Goal: Task Accomplishment & Management: Use online tool/utility

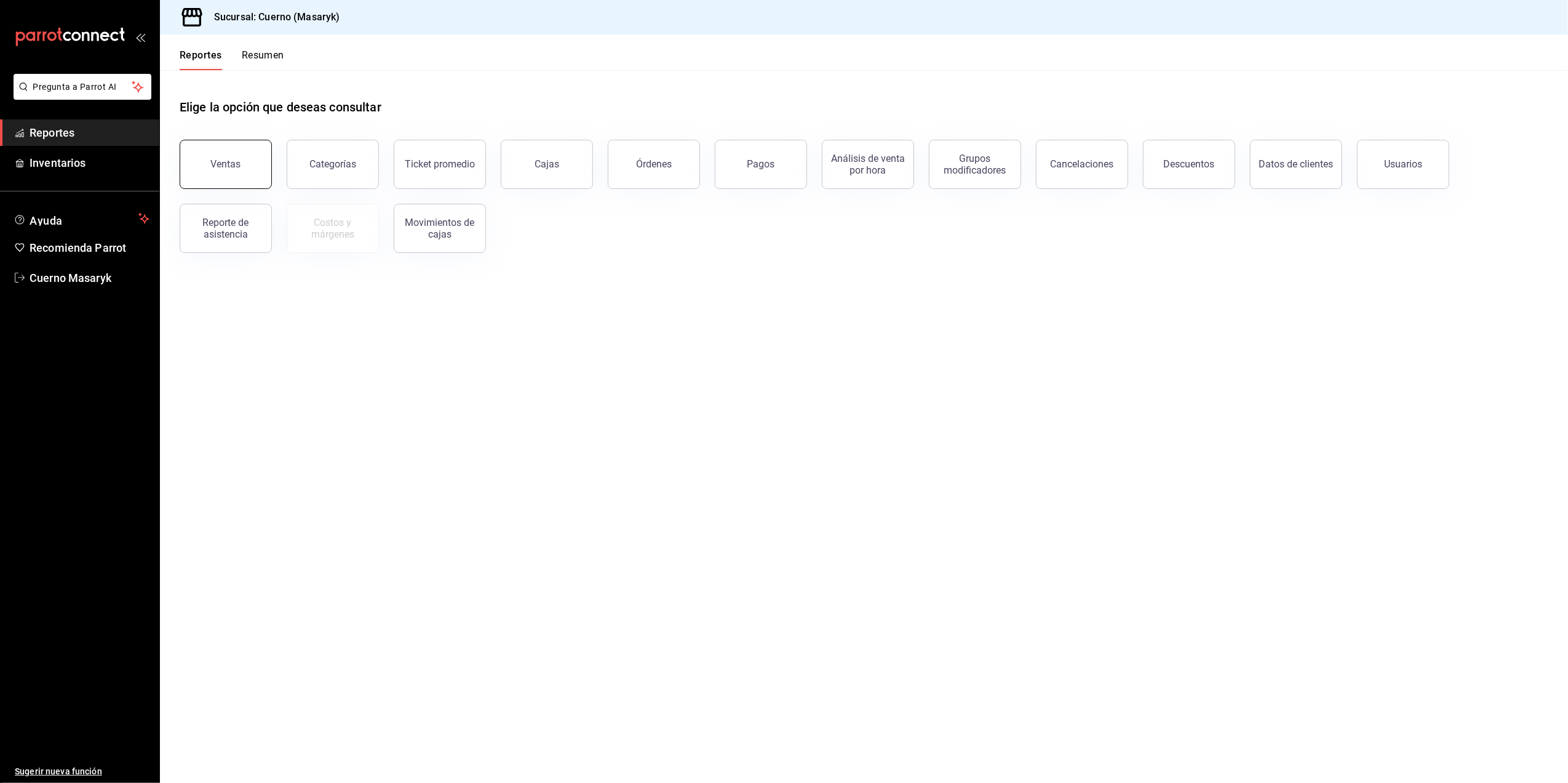
click at [236, 153] on button "Ventas" at bounding box center [226, 164] width 92 height 49
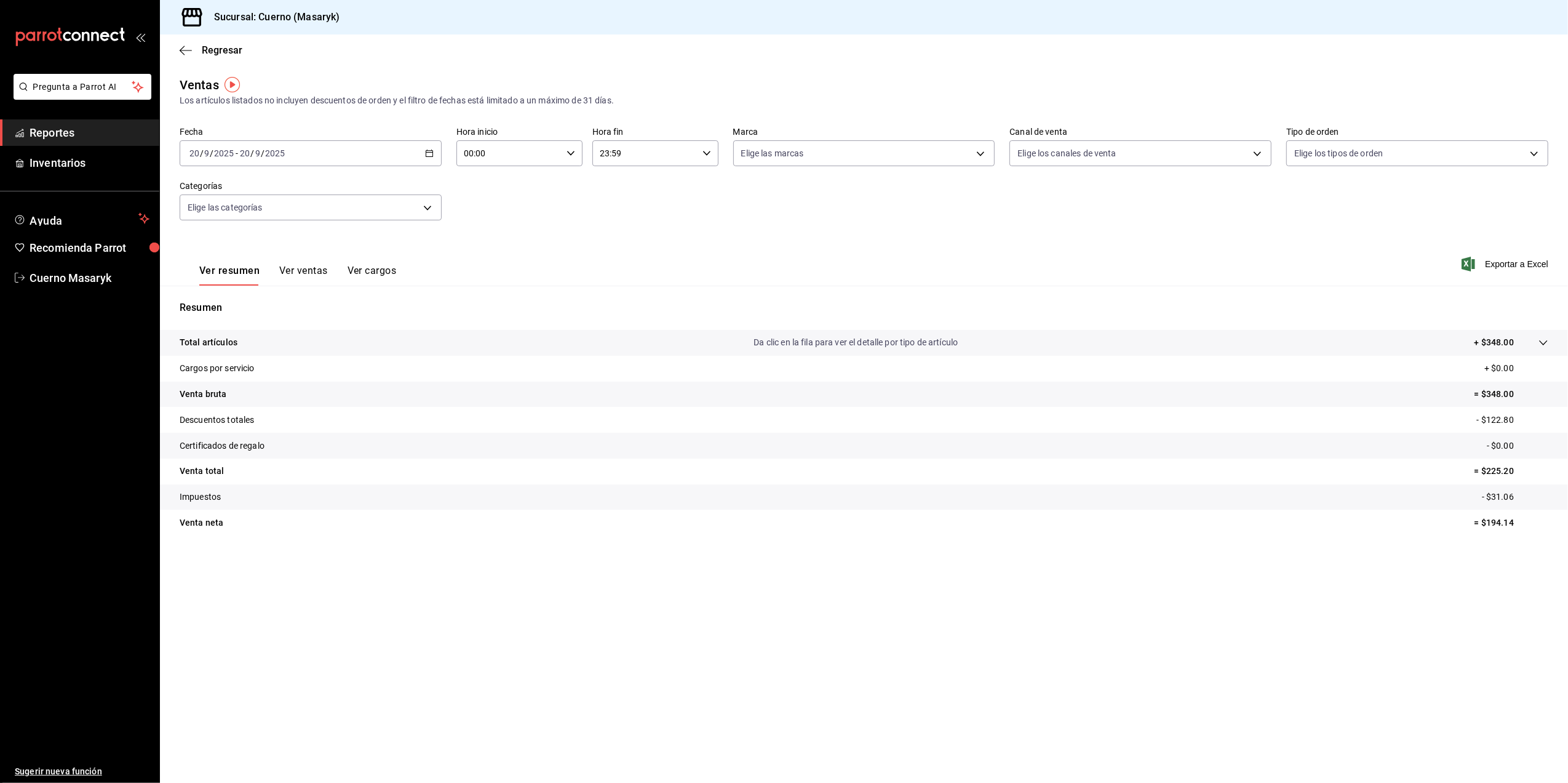
click at [432, 154] on \(Stroke\) "button" at bounding box center [429, 153] width 7 height 7
click at [256, 305] on span "Rango de fechas" at bounding box center [238, 301] width 95 height 13
click at [323, 292] on abbr "15" at bounding box center [321, 289] width 8 height 9
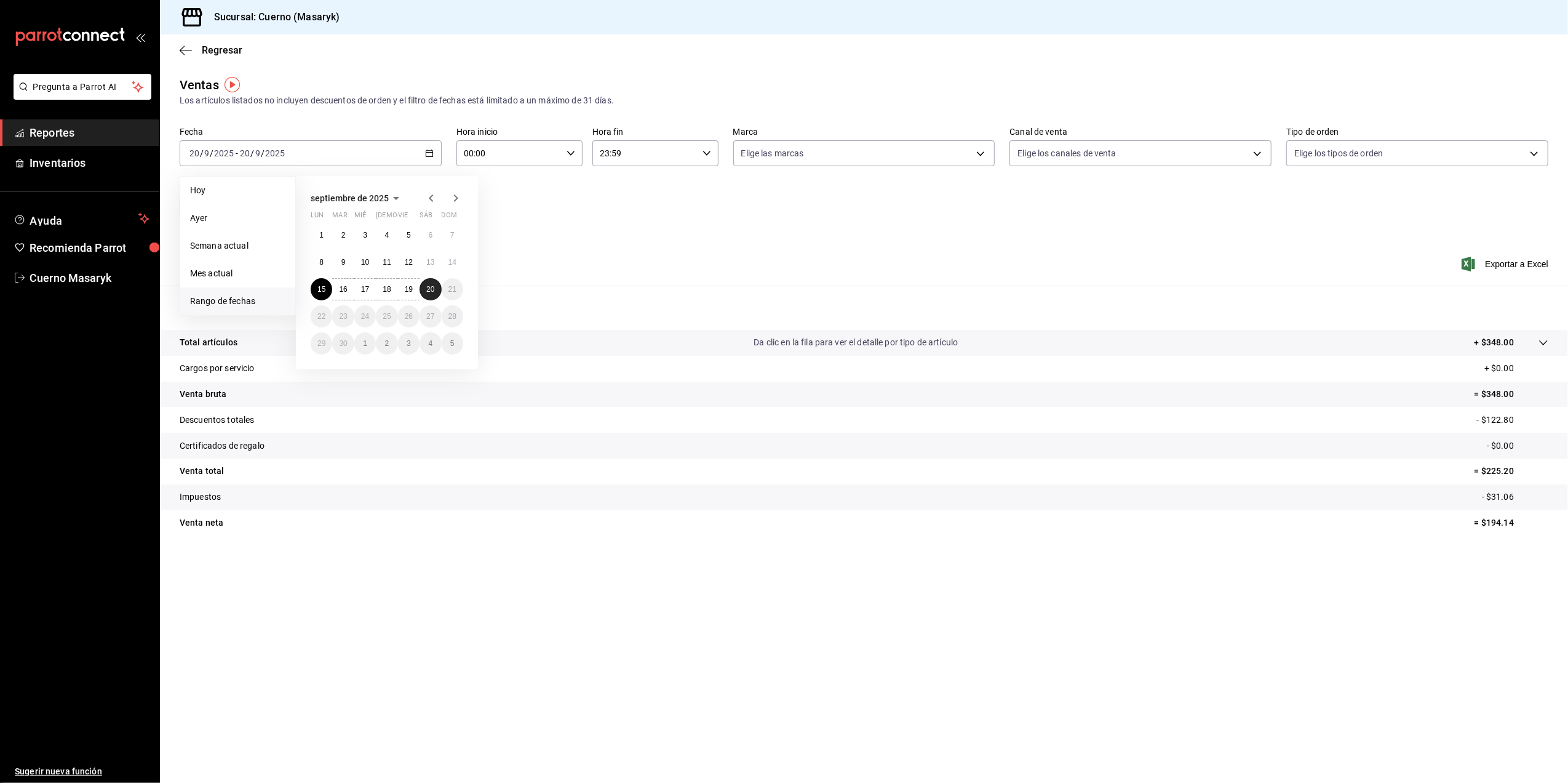
click at [437, 295] on button "20" at bounding box center [430, 289] width 22 height 22
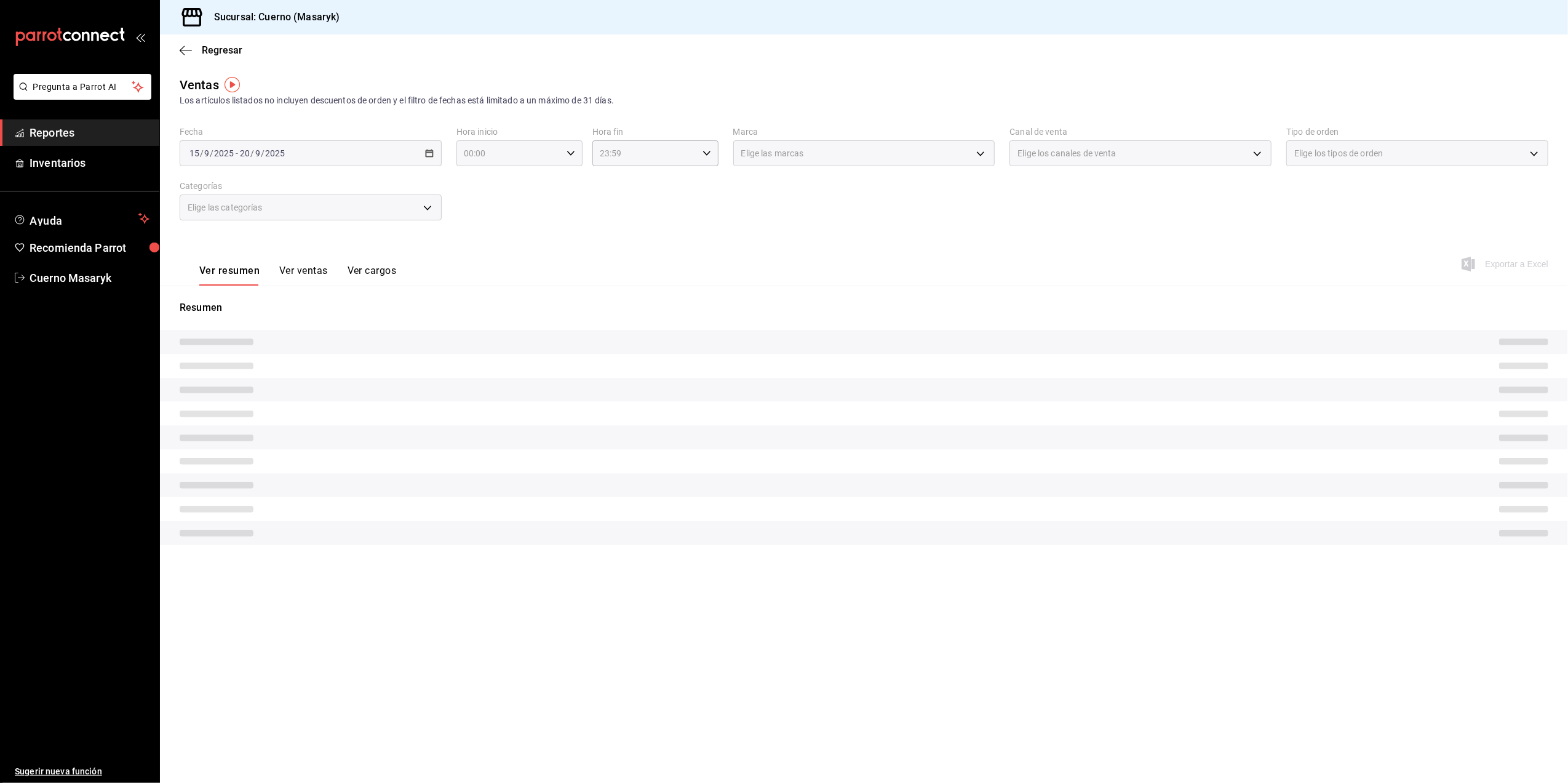
click at [565, 149] on div "00:00 Hora inicio" at bounding box center [519, 153] width 126 height 26
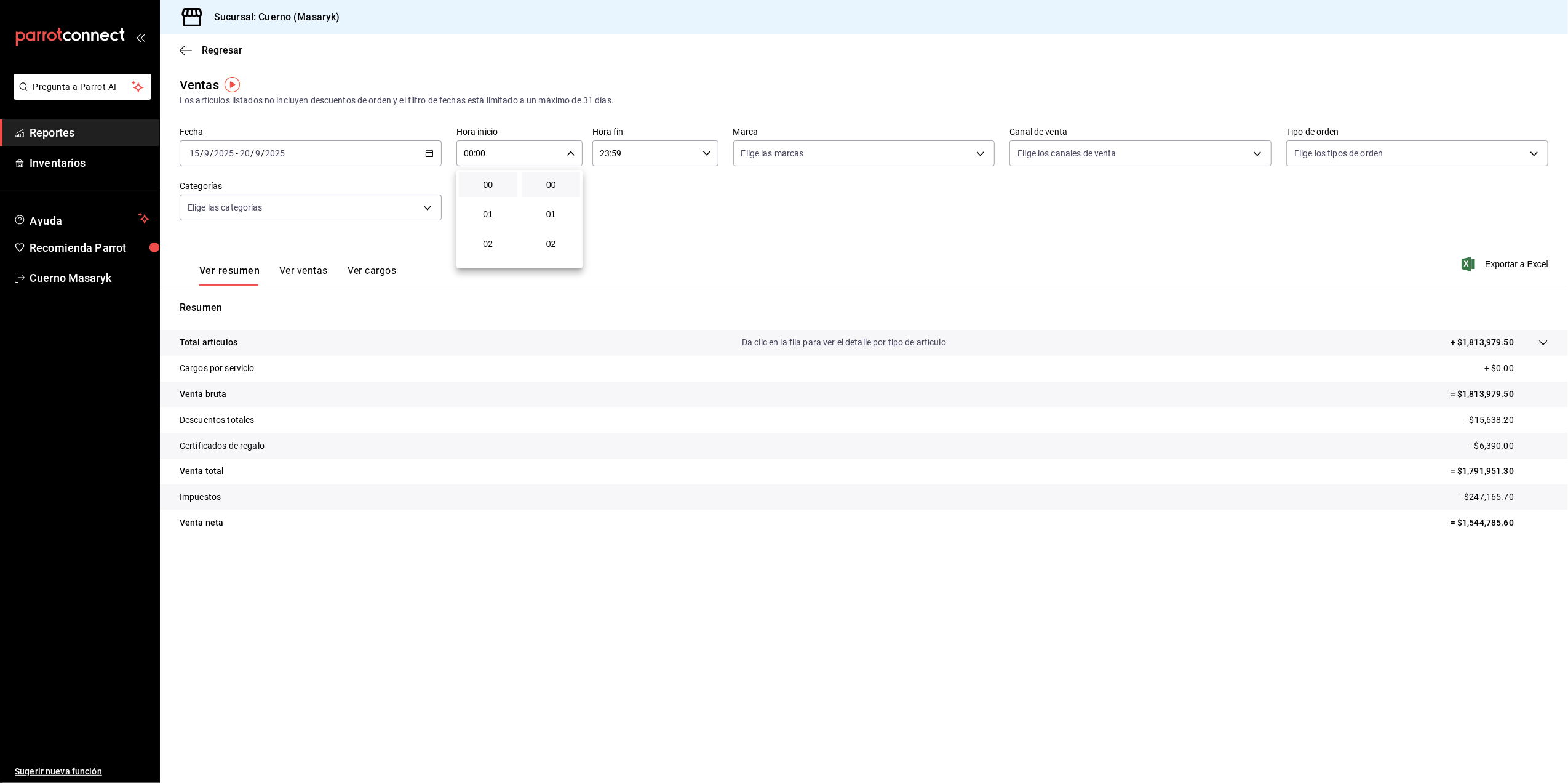
scroll to position [82, 0]
click at [485, 251] on span "05" at bounding box center [488, 250] width 44 height 10
type input "05:00"
click at [616, 153] on div at bounding box center [784, 392] width 1568 height 783
click at [695, 157] on input "23:59" at bounding box center [645, 153] width 105 height 25
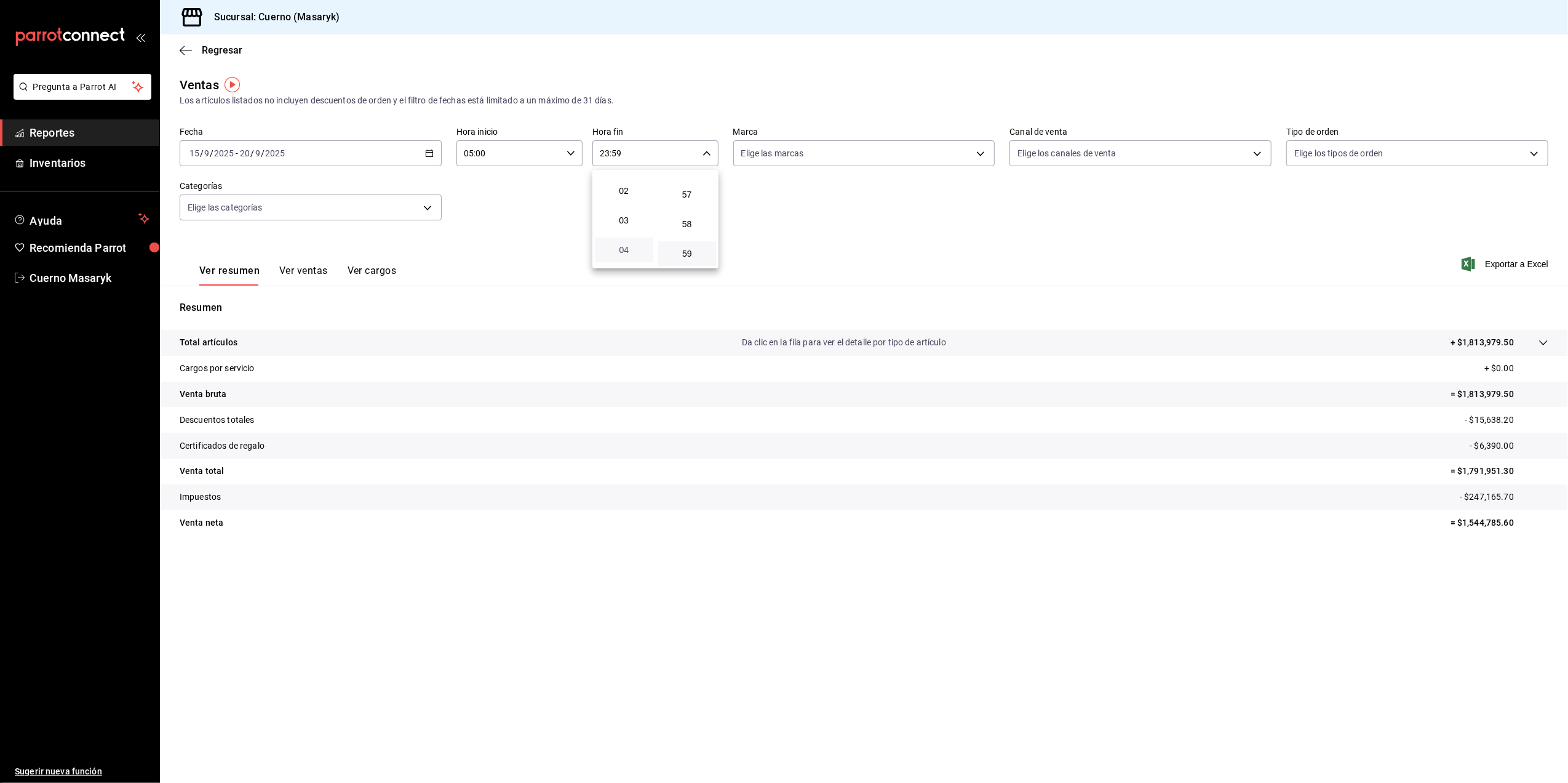
scroll to position [82, 0]
click at [636, 252] on span "05" at bounding box center [624, 250] width 44 height 10
click at [706, 150] on div at bounding box center [784, 392] width 1568 height 783
click at [705, 157] on icon "button" at bounding box center [707, 154] width 9 height 9
click at [698, 185] on span "00" at bounding box center [687, 184] width 44 height 10
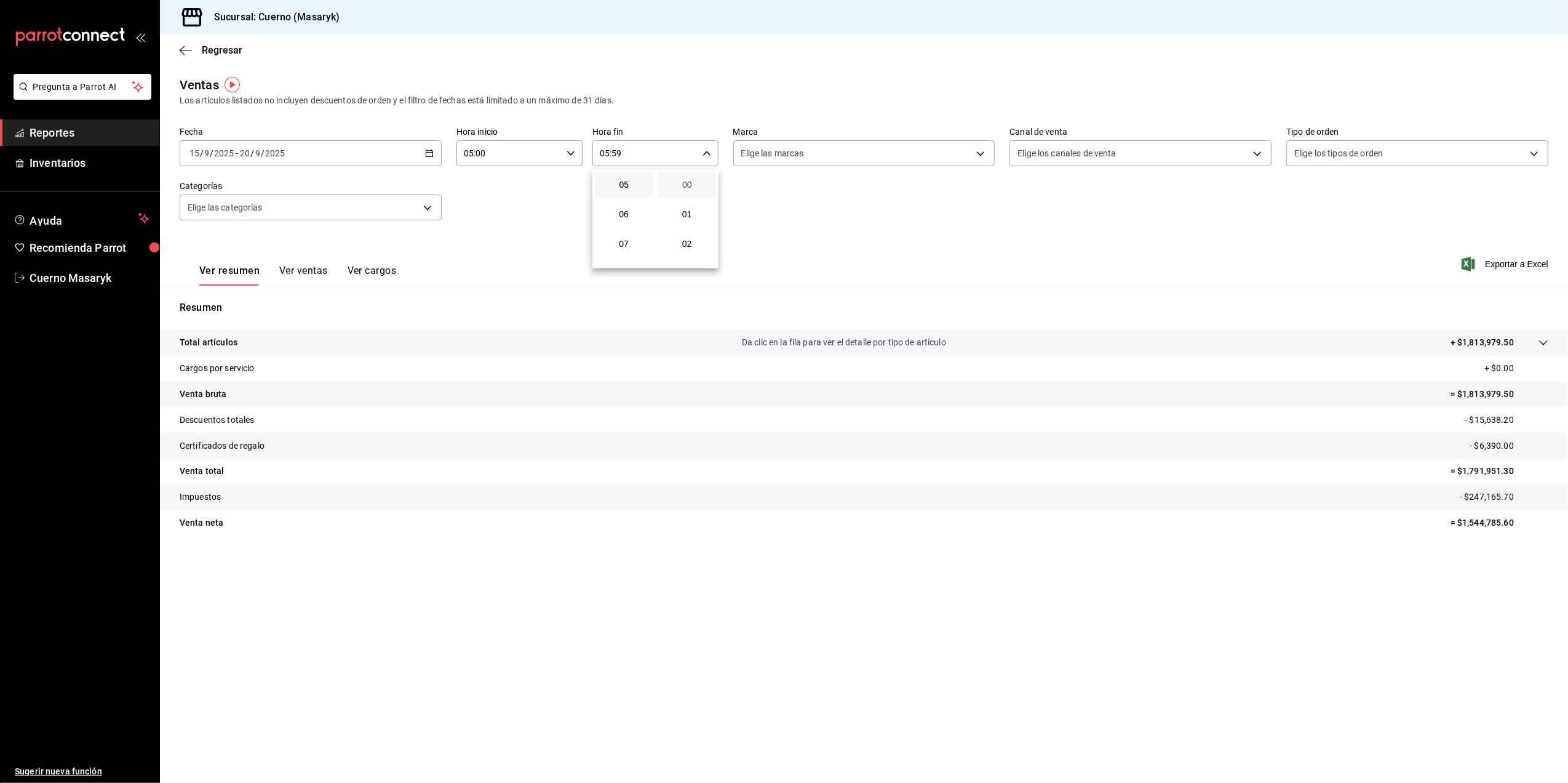
type input "05:00"
click at [987, 153] on div at bounding box center [784, 392] width 1568 height 783
click at [983, 153] on body "Pregunta a Parrot AI Reportes Inventarios Ayuda Recomienda Parrot Cuerno Masary…" at bounding box center [784, 392] width 1568 height 783
click at [748, 242] on input "checkbox" at bounding box center [747, 242] width 11 height 11
checkbox input "true"
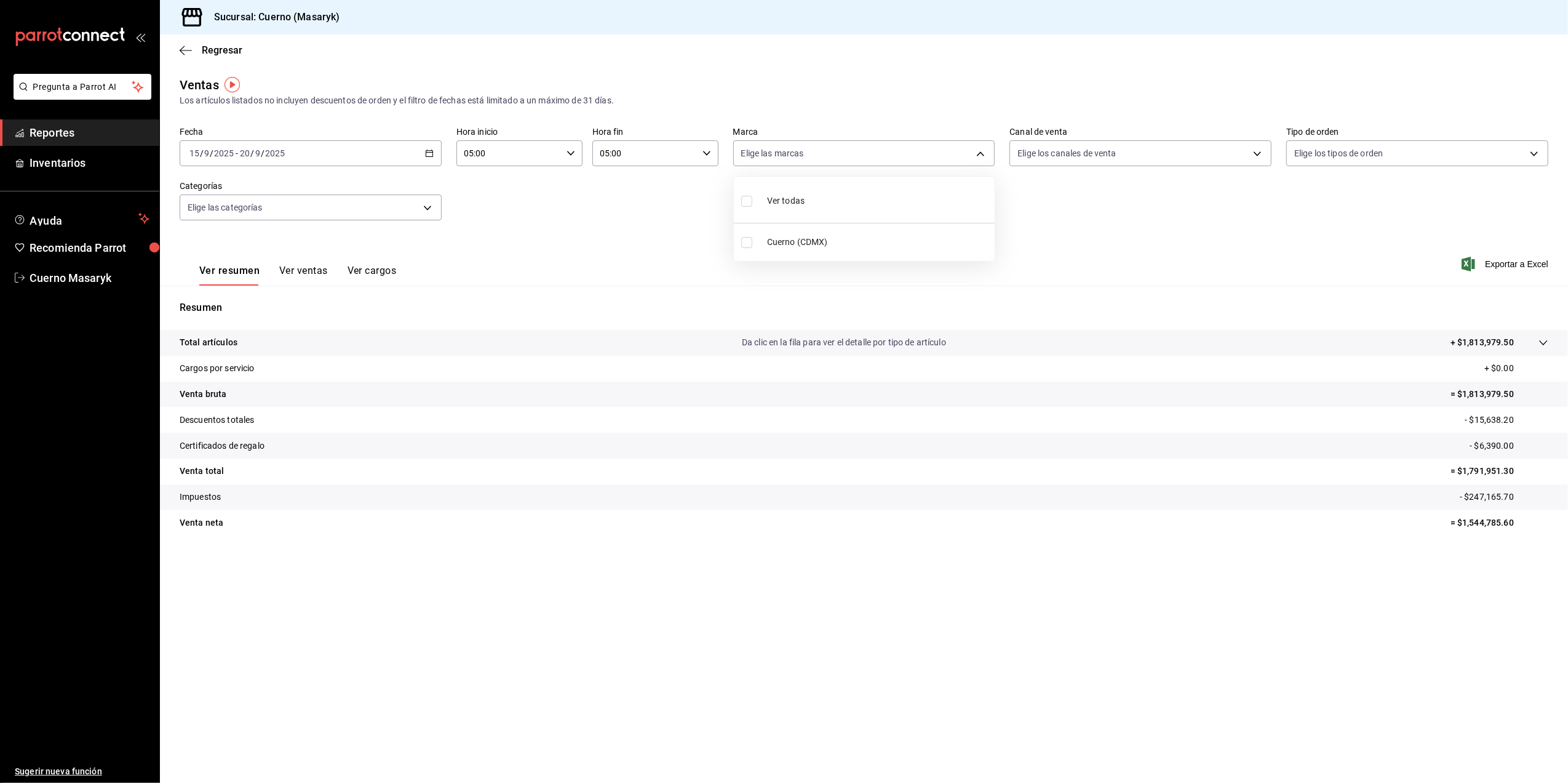
type input "4ea0d660-02b3-4785-bb88-48b5ef6e196c"
checkbox input "true"
click at [1417, 249] on div at bounding box center [784, 392] width 1568 height 783
click at [1517, 266] on span "Exportar a Excel" at bounding box center [1506, 264] width 84 height 15
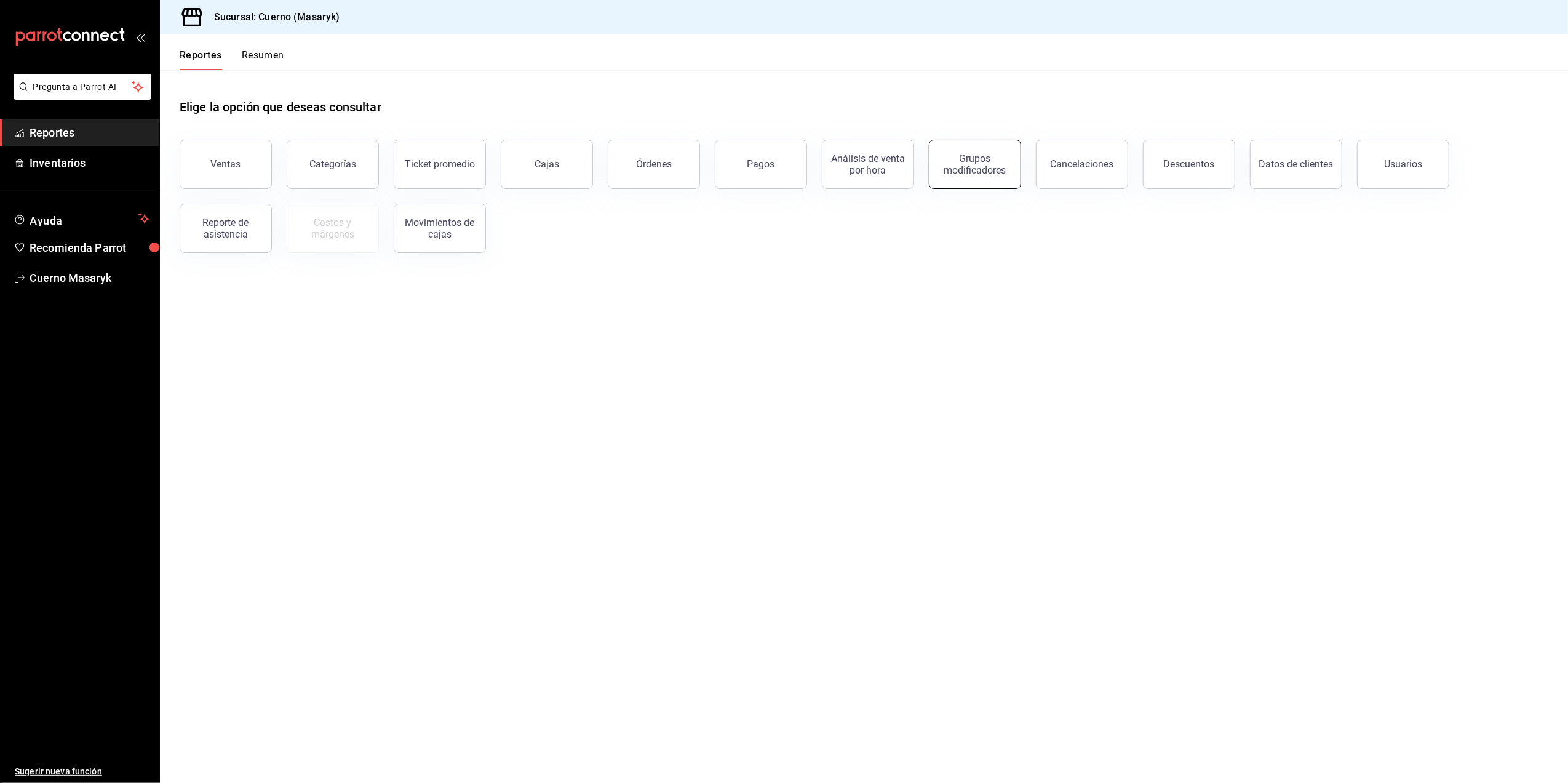
click at [980, 165] on div "Grupos modificadores" at bounding box center [975, 164] width 76 height 23
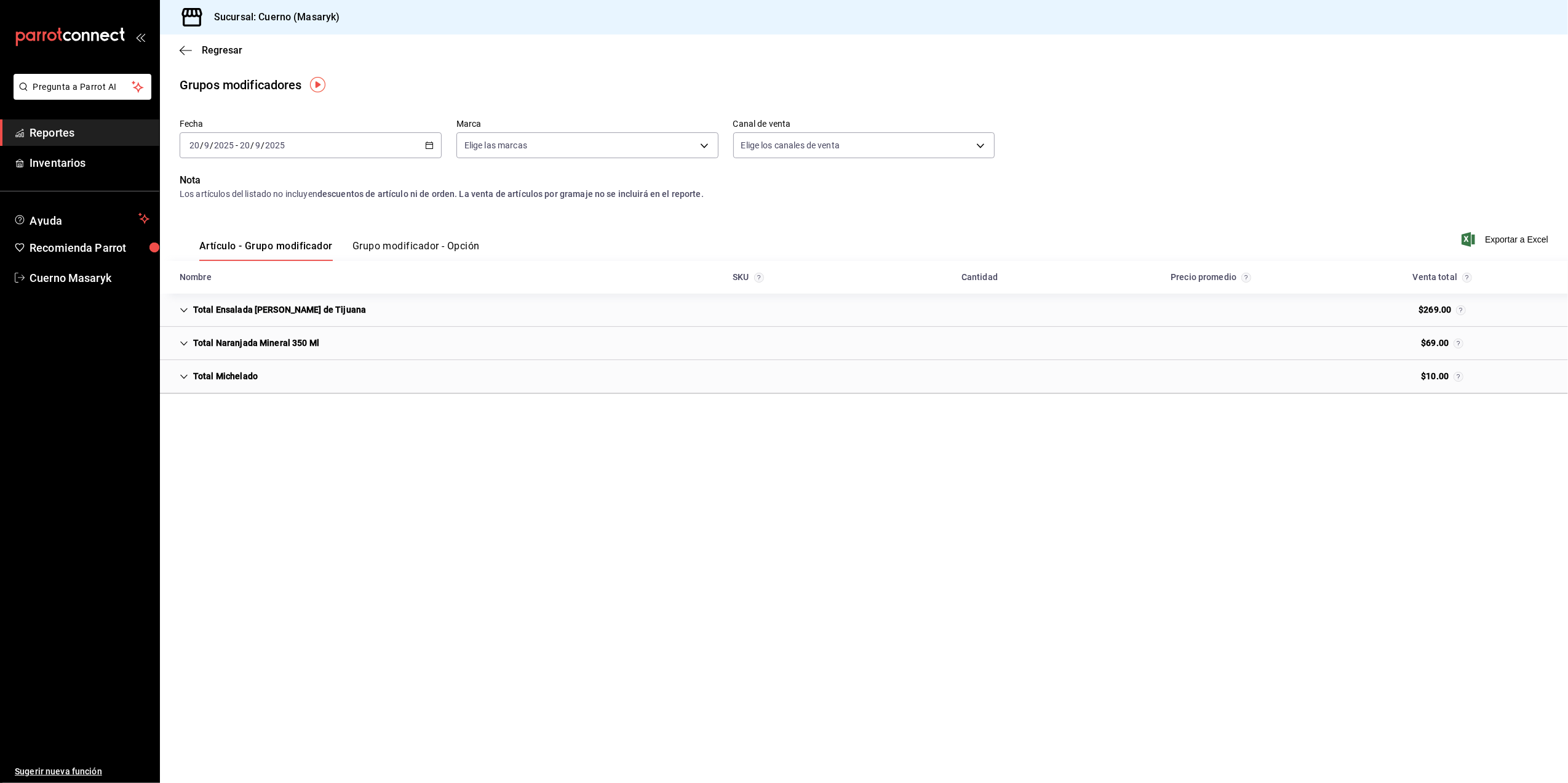
click at [421, 146] on div "2025-09-20 20 / 9 / 2025 - 2025-09-20 20 / 9 / 2025" at bounding box center [311, 145] width 262 height 26
click at [233, 287] on span "Rango de fechas" at bounding box center [238, 293] width 95 height 13
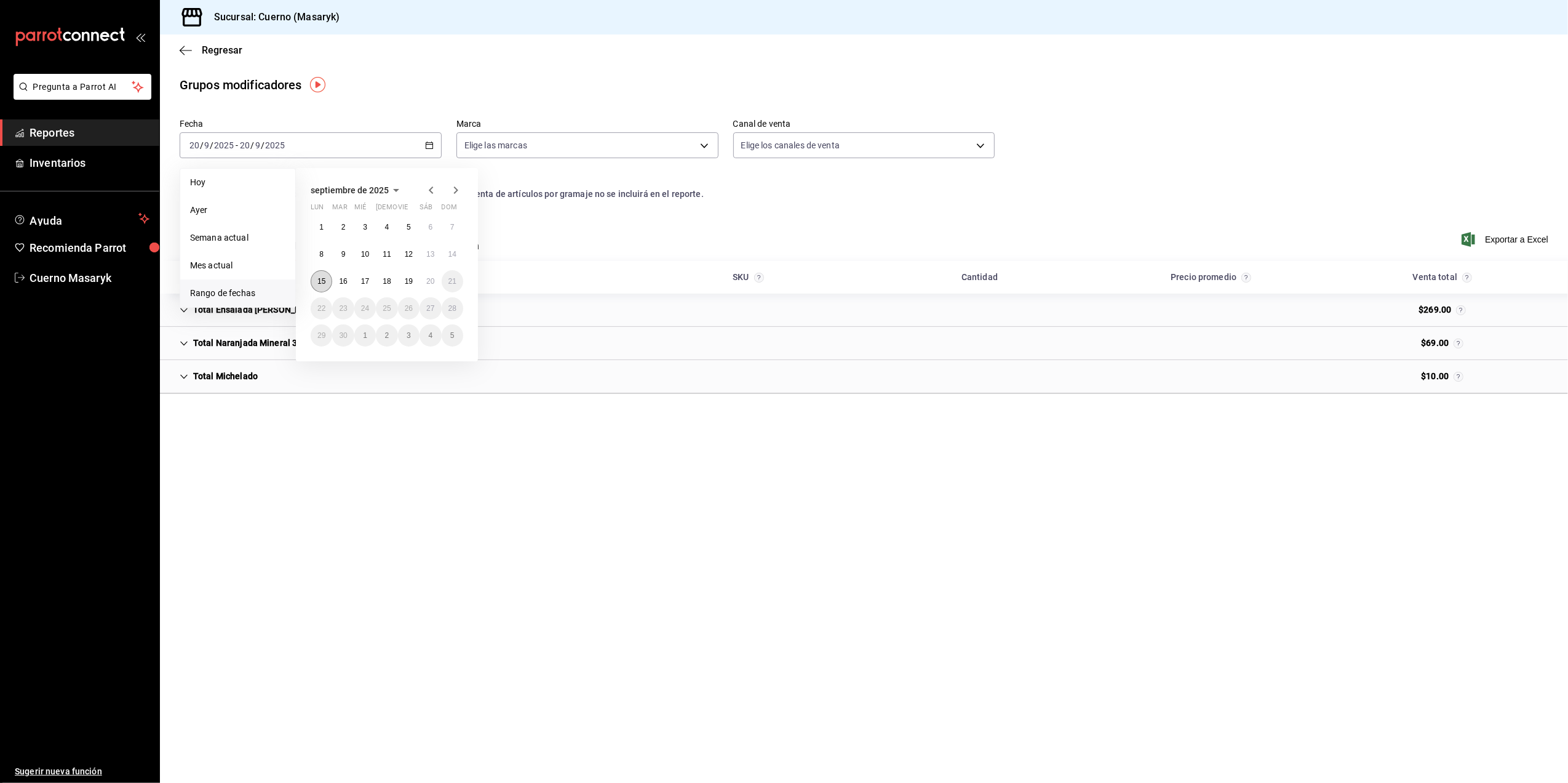
click at [318, 281] on abbr "15" at bounding box center [321, 281] width 8 height 9
click at [436, 283] on button "20" at bounding box center [430, 281] width 22 height 22
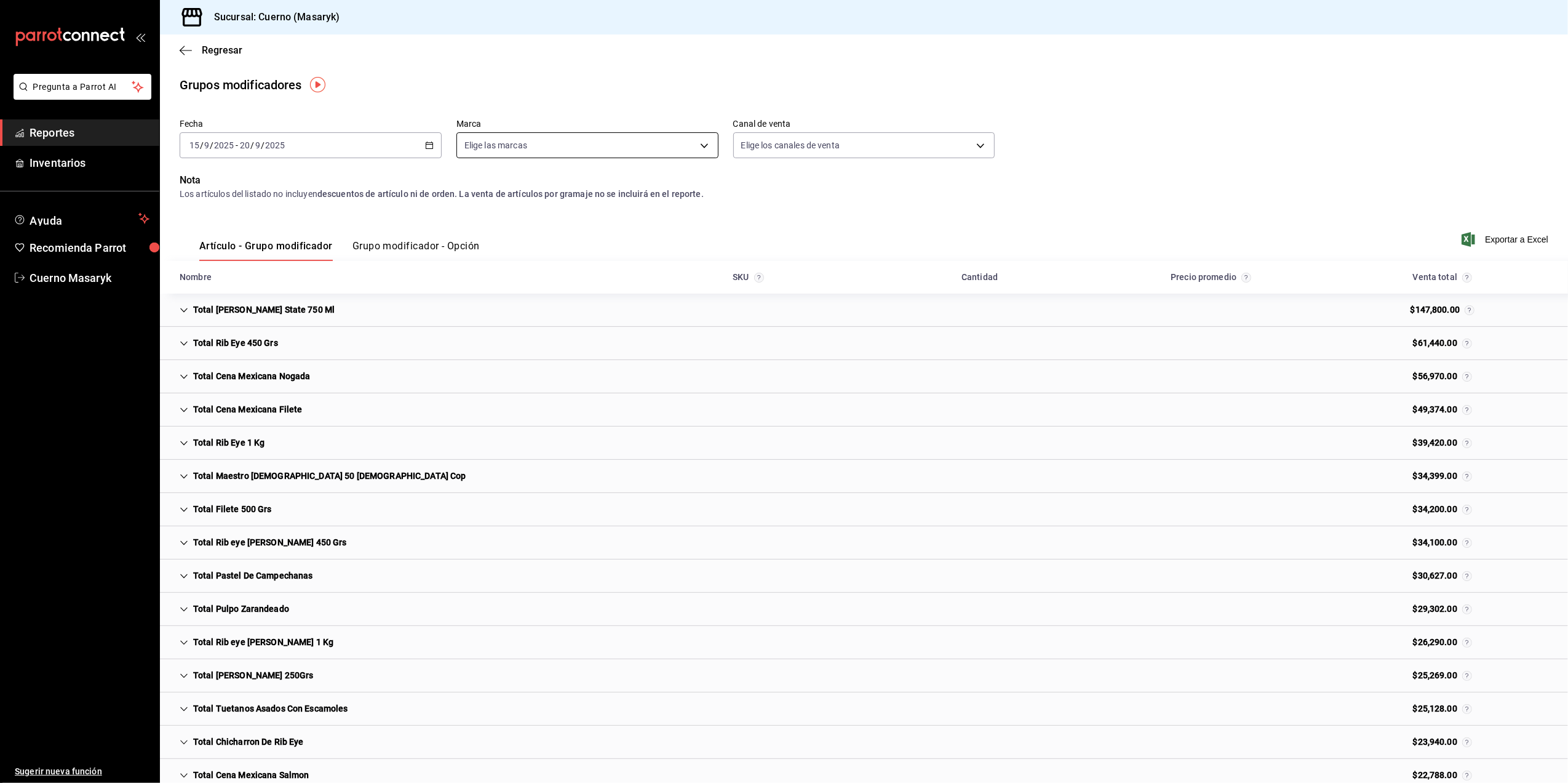
click at [675, 149] on body "Pregunta a Parrot AI Reportes Inventarios Ayuda Recomienda Parrot Cuerno Masary…" at bounding box center [784, 392] width 1568 height 783
click at [473, 237] on label at bounding box center [470, 234] width 16 height 11
click at [473, 237] on input "checkbox" at bounding box center [467, 234] width 11 height 11
checkbox input "false"
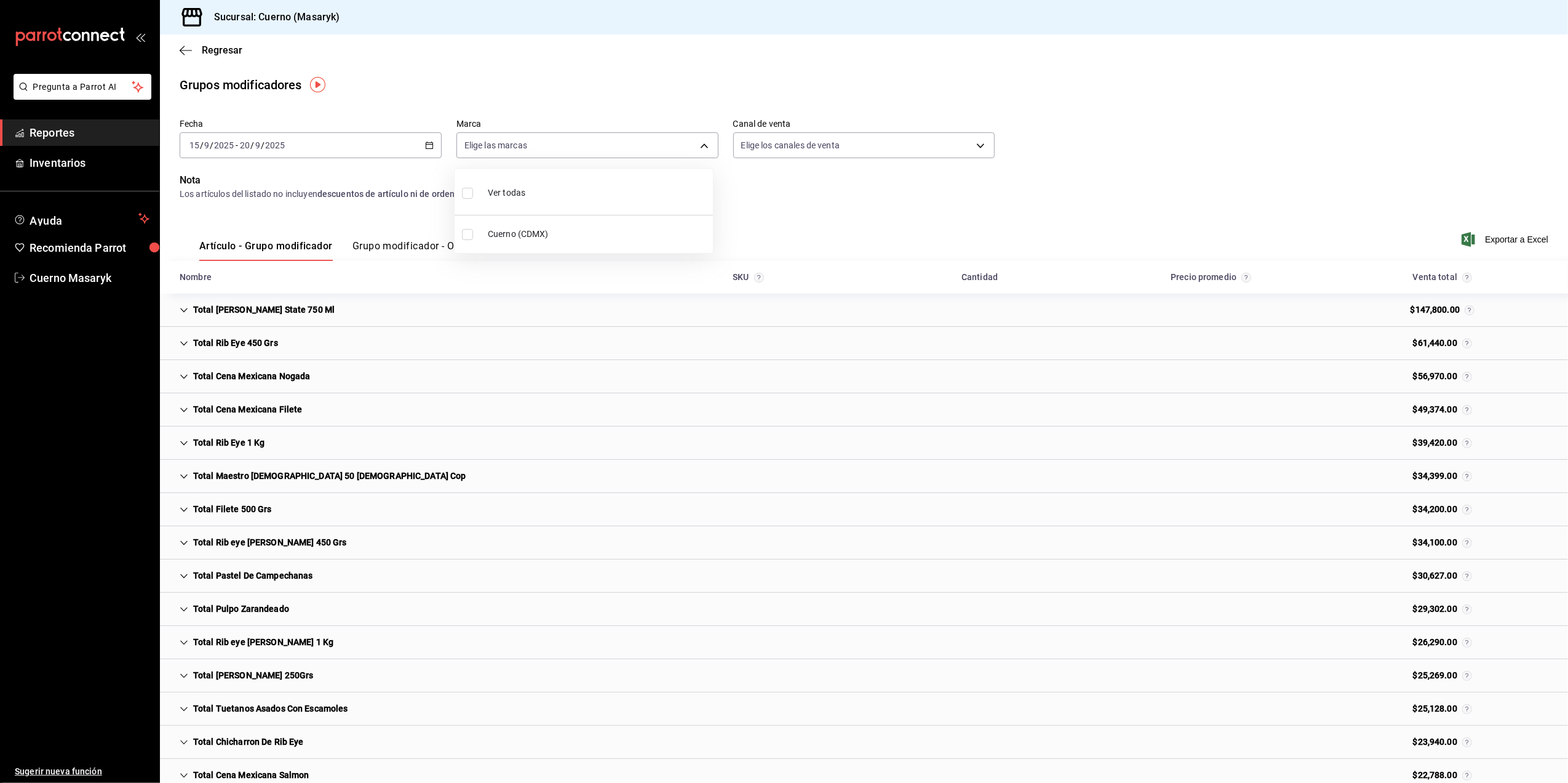
click at [467, 230] on input "checkbox" at bounding box center [467, 234] width 11 height 11
checkbox input "true"
type input "4ea0d660-02b3-4785-bb88-48b5ef6e196c"
checkbox input "true"
click at [1496, 239] on div at bounding box center [784, 392] width 1568 height 783
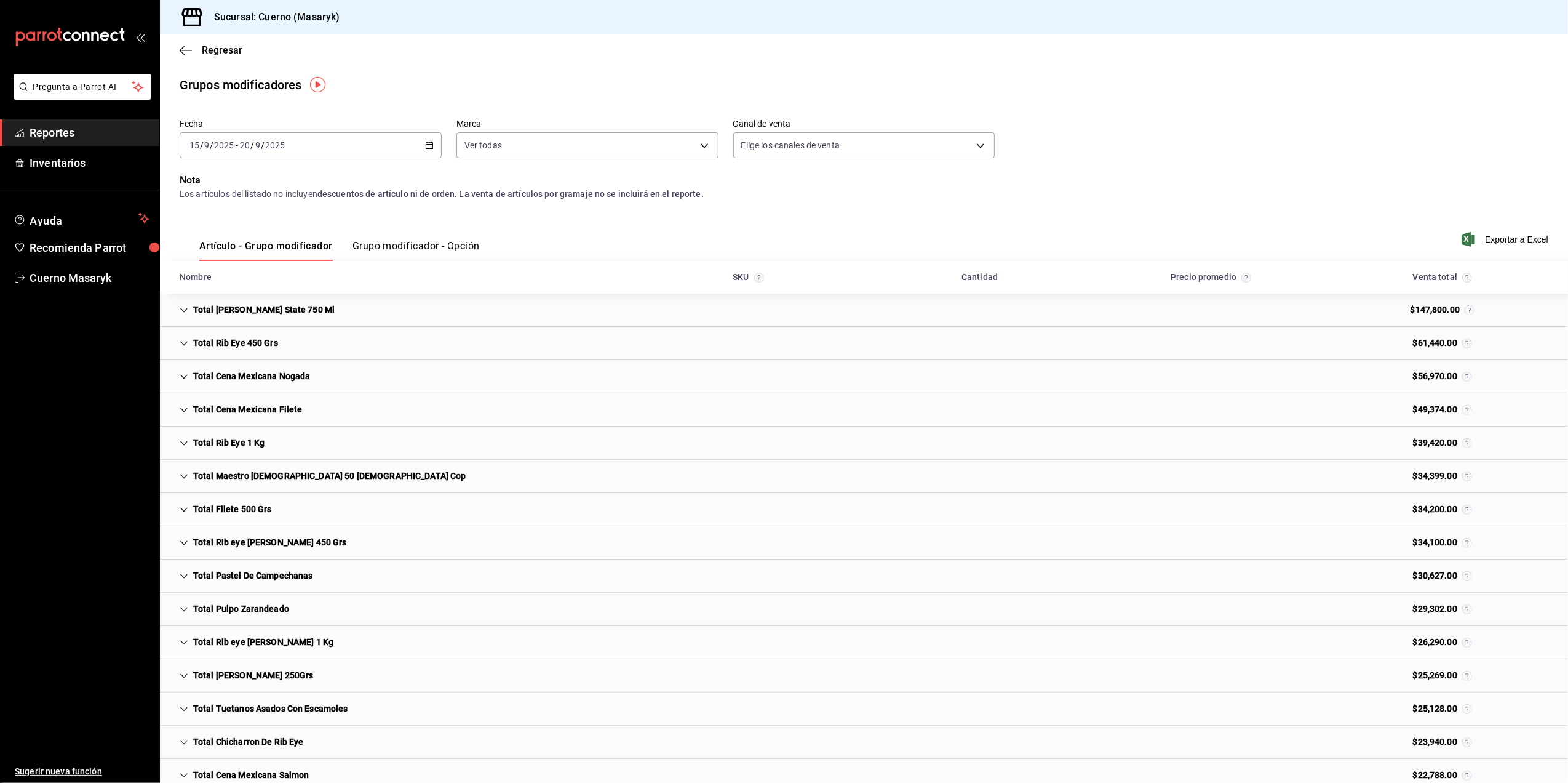
click at [397, 247] on button "Grupo modificador - Opción" at bounding box center [416, 251] width 127 height 21
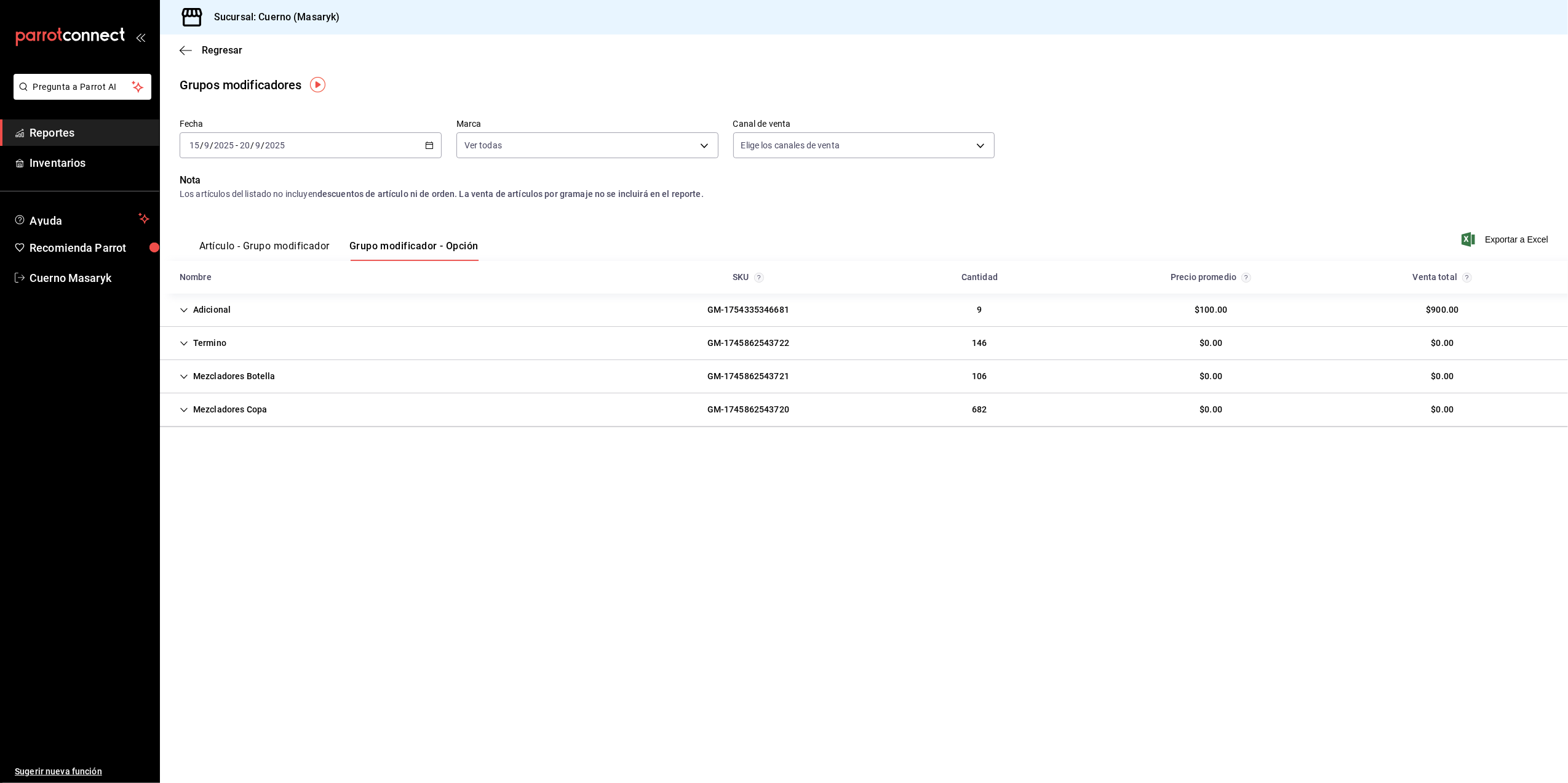
click at [434, 145] on div "2025-09-15 15 / 9 / 2025 - 2025-09-20 20 / 9 / 2025" at bounding box center [311, 145] width 262 height 26
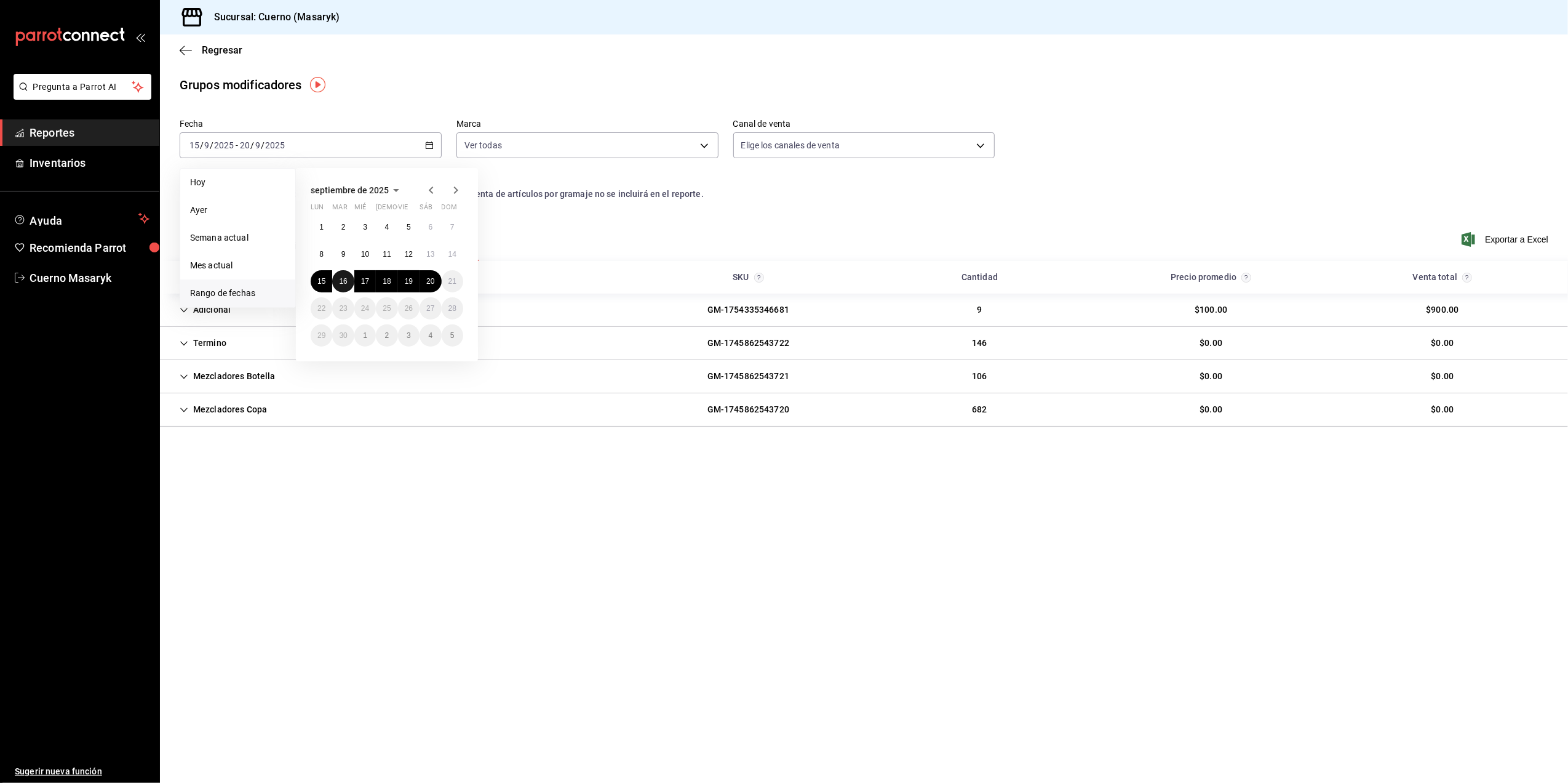
click at [347, 279] on button "16" at bounding box center [343, 281] width 22 height 22
click at [319, 280] on abbr "15" at bounding box center [321, 281] width 8 height 9
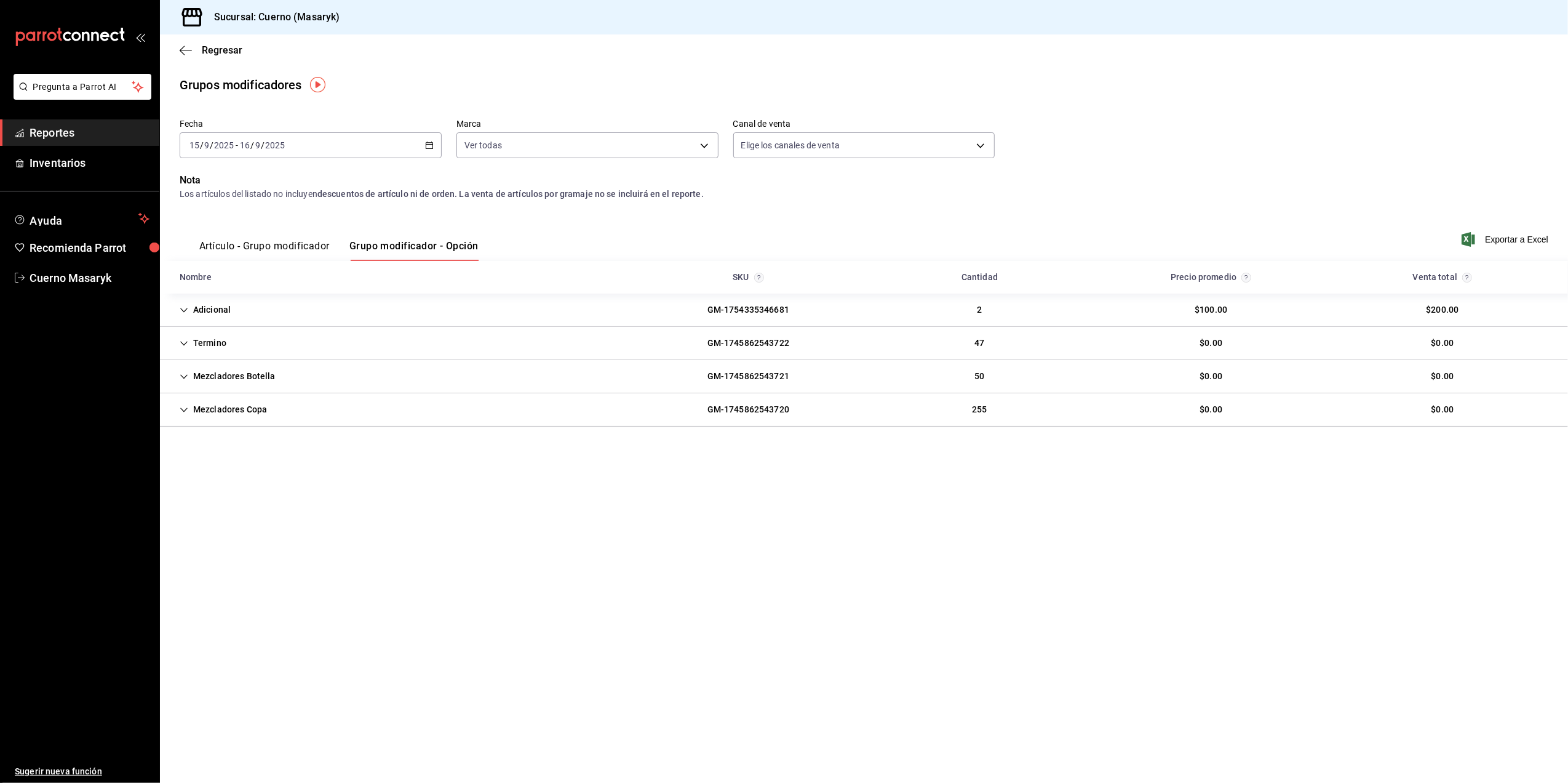
click at [431, 245] on button "Grupo modificador - Opción" at bounding box center [414, 251] width 129 height 21
click at [434, 146] on div "2025-09-15 15 / 9 / 2025 - 2025-09-16 16 / 9 / 2025" at bounding box center [311, 145] width 262 height 26
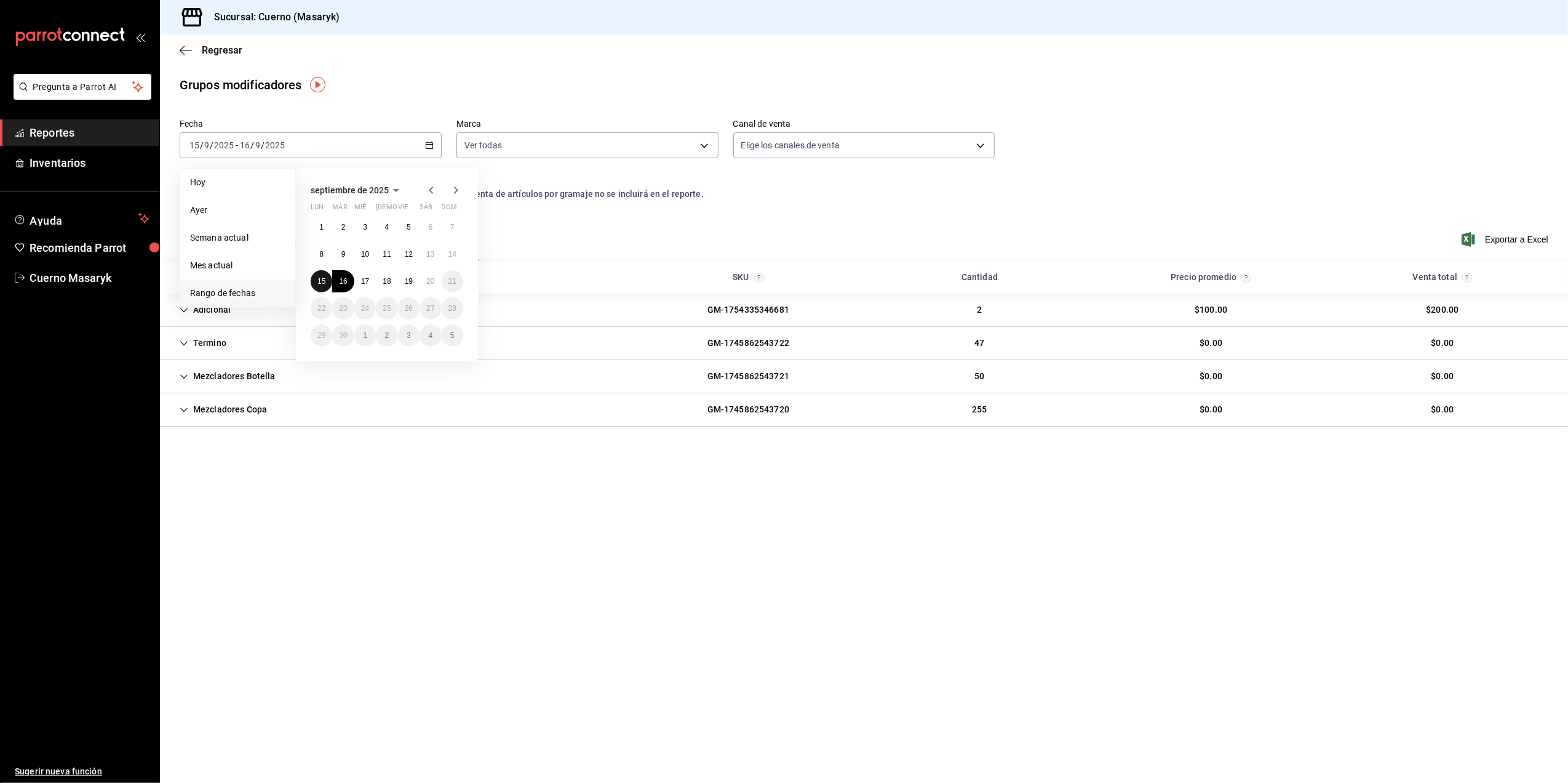
click at [321, 284] on abbr "15" at bounding box center [321, 281] width 8 height 9
click at [434, 283] on abbr "20" at bounding box center [430, 281] width 8 height 9
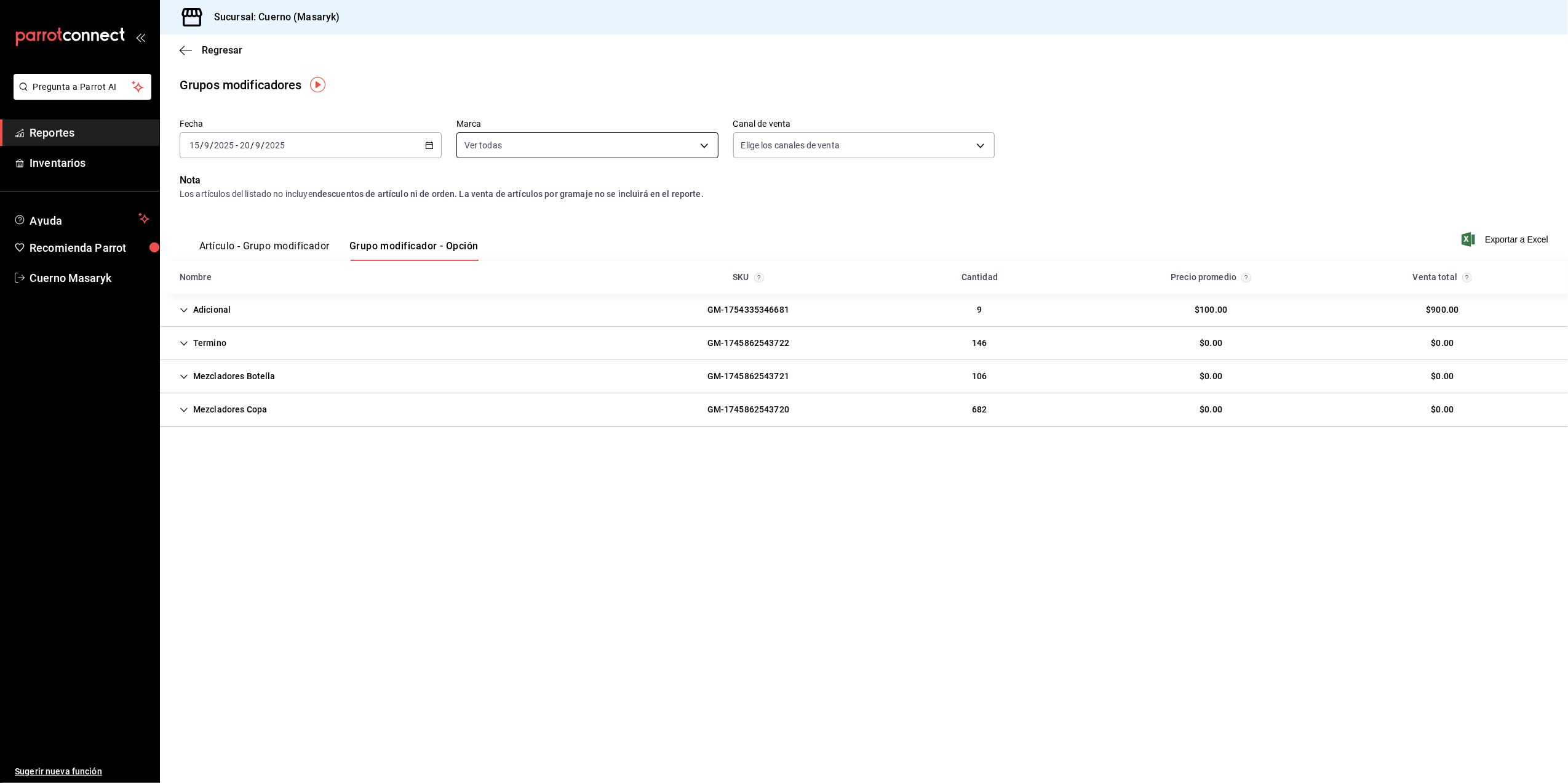
click at [658, 136] on body "Pregunta a Parrot AI Reportes Inventarios Ayuda Recomienda Parrot Cuerno Masary…" at bounding box center [784, 392] width 1568 height 783
click at [1181, 186] on div at bounding box center [784, 392] width 1568 height 783
click at [1507, 242] on span "Exportar a Excel" at bounding box center [1506, 239] width 84 height 15
click at [1507, 242] on div "Exportando a excel..." at bounding box center [1499, 239] width 100 height 11
